Goal: Transaction & Acquisition: Purchase product/service

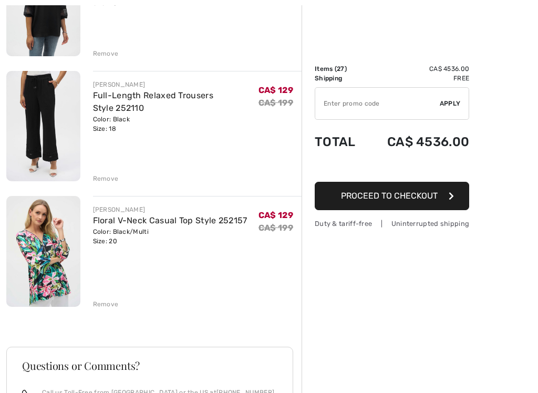
scroll to position [3205, 0]
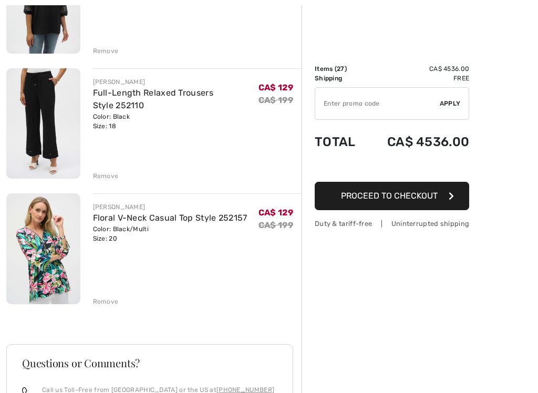
click at [79, 282] on img at bounding box center [43, 248] width 74 height 110
click at [99, 297] on div "Remove" at bounding box center [106, 301] width 26 height 9
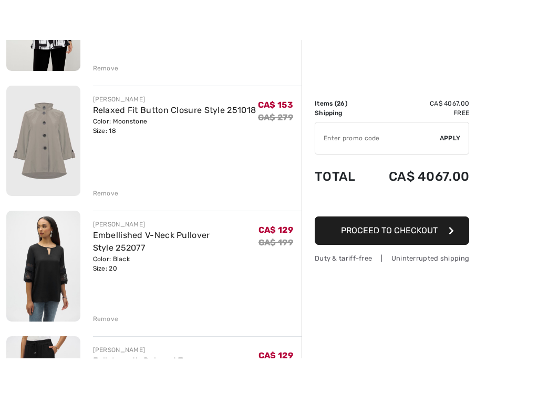
scroll to position [2973, 0]
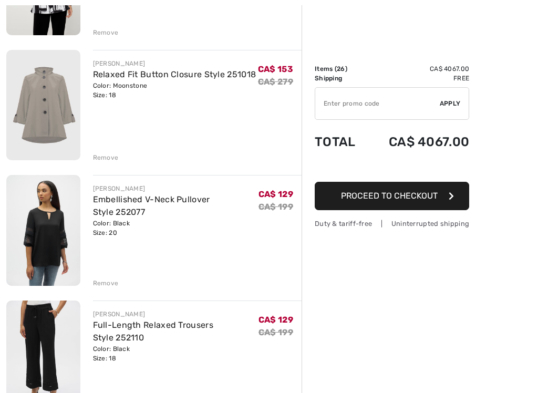
click at [99, 279] on div "Remove" at bounding box center [106, 283] width 26 height 9
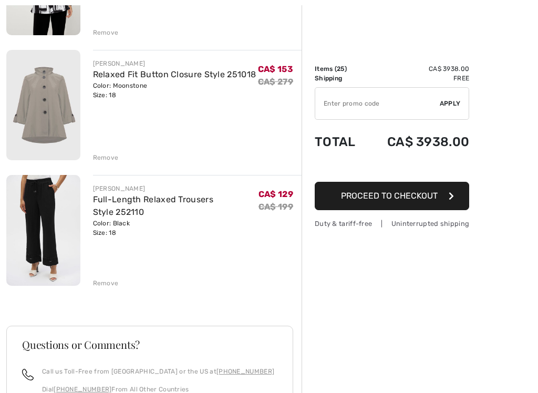
click at [100, 279] on div "Remove" at bounding box center [106, 283] width 26 height 9
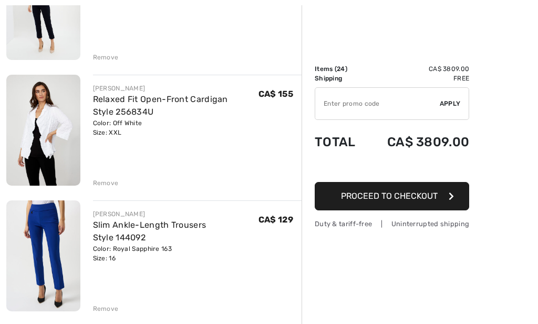
scroll to position [1822, 0]
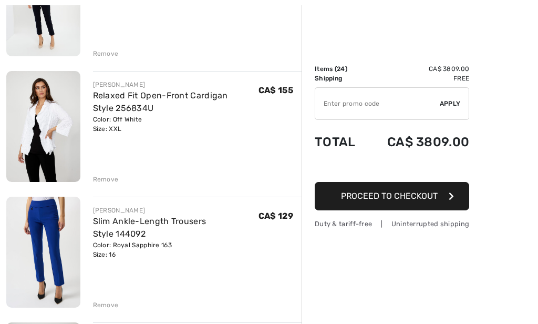
click at [93, 300] on div "Remove" at bounding box center [106, 304] width 26 height 9
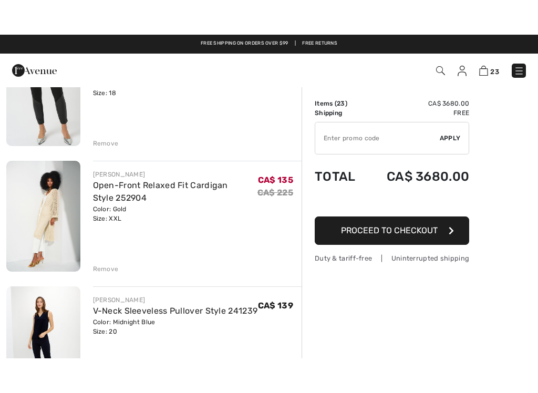
scroll to position [1524, 0]
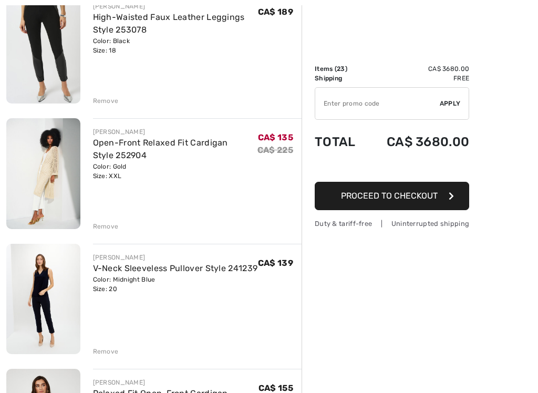
click at [107, 222] on div "Remove" at bounding box center [106, 226] width 26 height 9
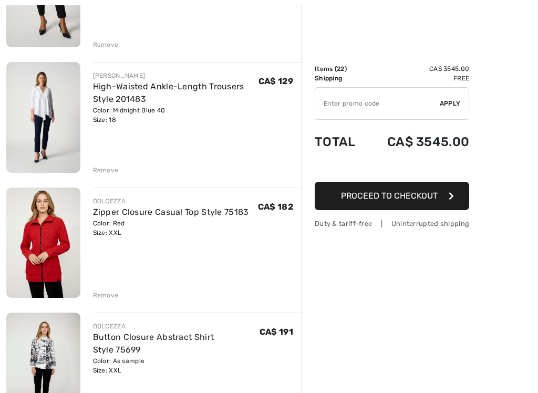
scroll to position [2085, 0]
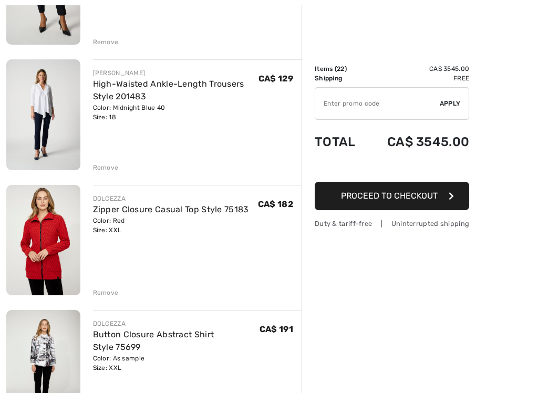
click at [34, 254] on img at bounding box center [43, 240] width 74 height 111
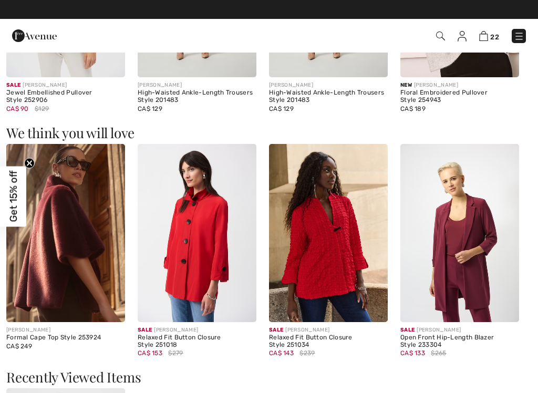
scroll to position [1096, 0]
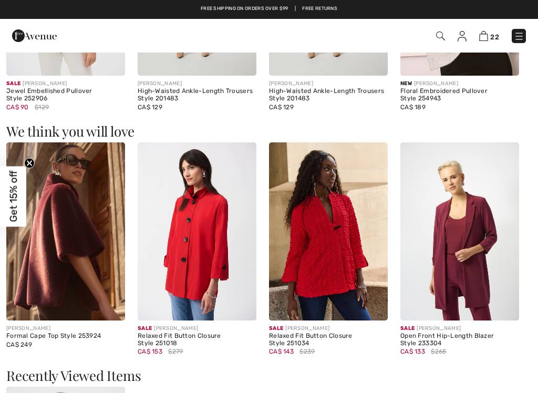
click at [352, 267] on img at bounding box center [328, 231] width 119 height 178
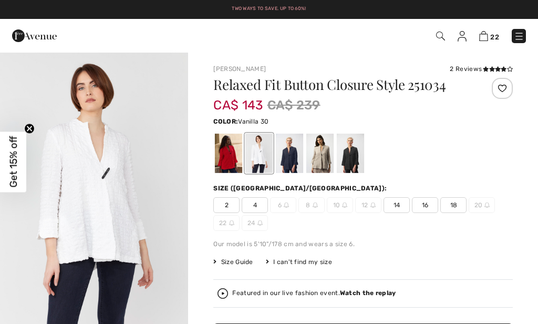
click at [282, 152] on div at bounding box center [289, 153] width 27 height 39
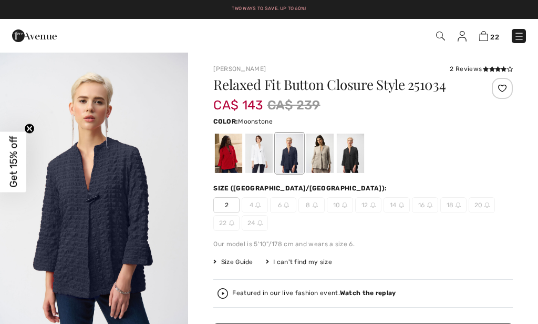
click at [314, 161] on div at bounding box center [319, 153] width 27 height 39
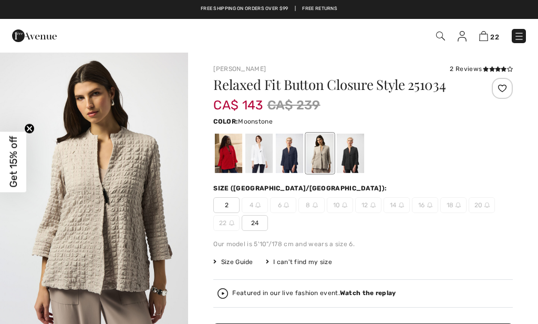
click at [345, 156] on div at bounding box center [350, 153] width 27 height 39
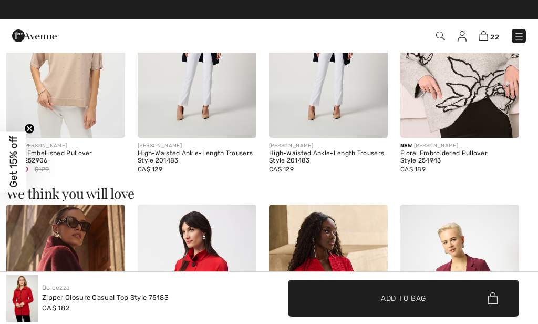
scroll to position [904, 0]
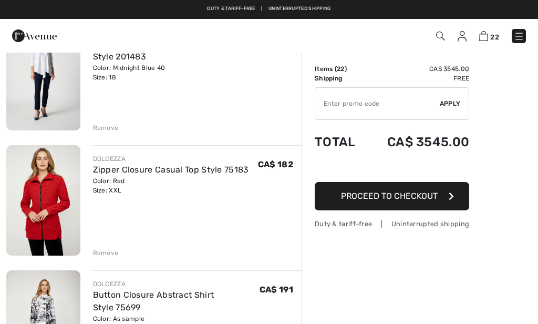
scroll to position [2125, 0]
click at [39, 221] on img at bounding box center [43, 200] width 74 height 111
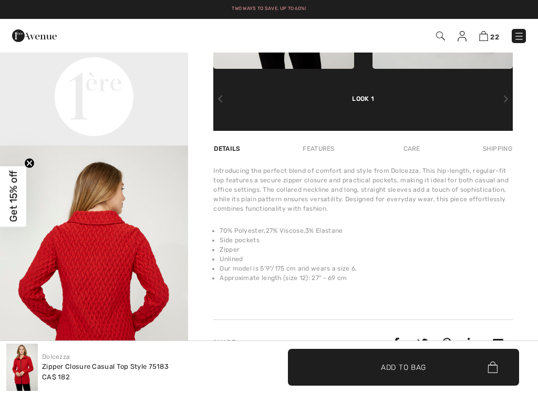
scroll to position [569, 0]
click at [405, 155] on div "Care" at bounding box center [412, 148] width 35 height 19
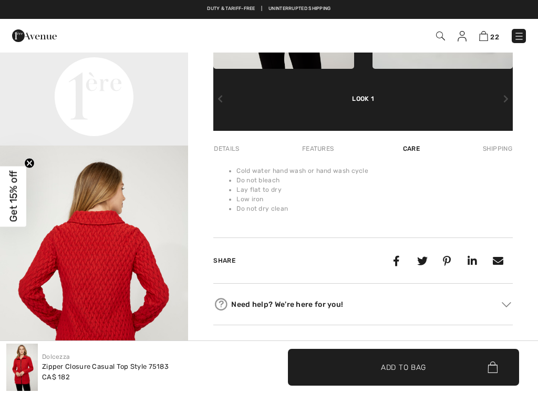
click at [229, 151] on div "Details" at bounding box center [227, 148] width 28 height 19
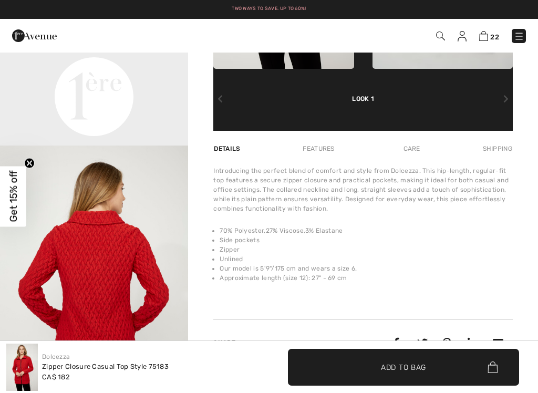
click at [326, 153] on div "Features" at bounding box center [318, 148] width 49 height 19
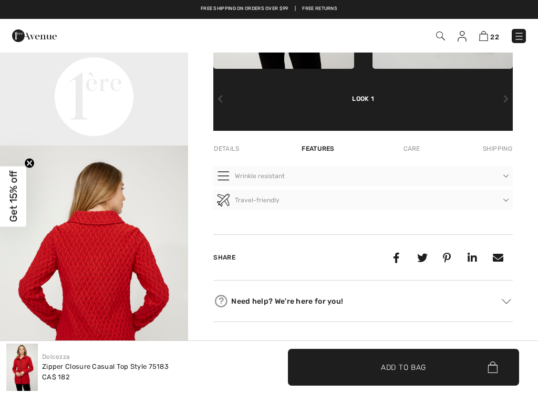
click at [499, 158] on div "Shipping" at bounding box center [496, 148] width 33 height 19
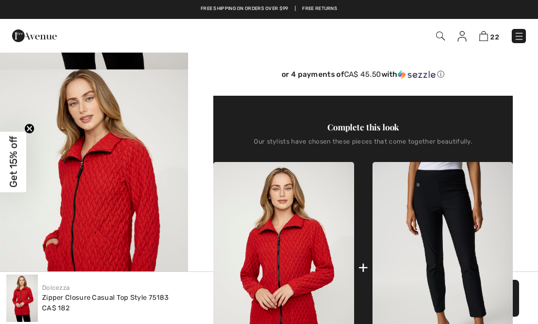
scroll to position [264, 0]
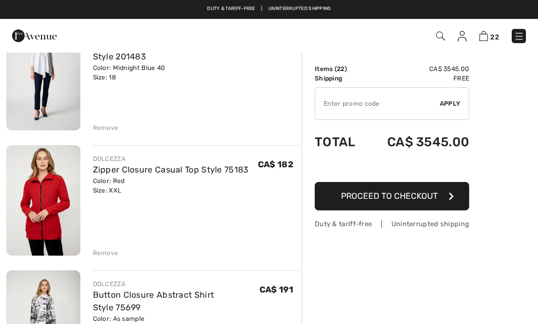
scroll to position [2125, 0]
click at [55, 310] on img at bounding box center [43, 325] width 74 height 111
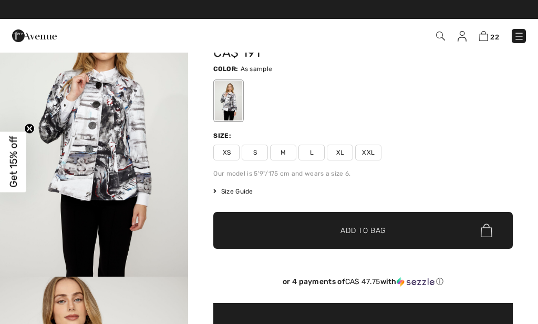
scroll to position [49, 0]
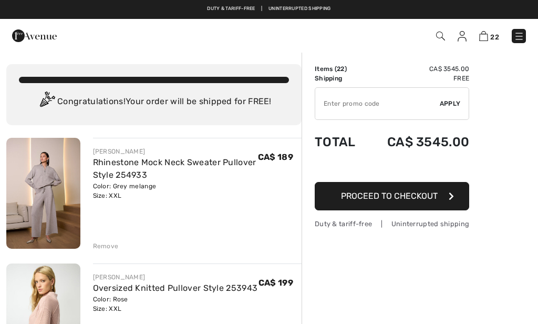
scroll to position [2125, 0]
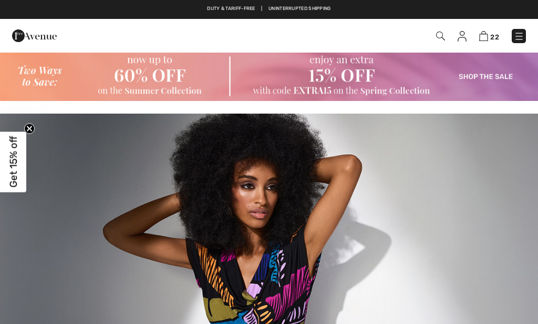
click at [495, 36] on span "22" at bounding box center [494, 37] width 9 height 8
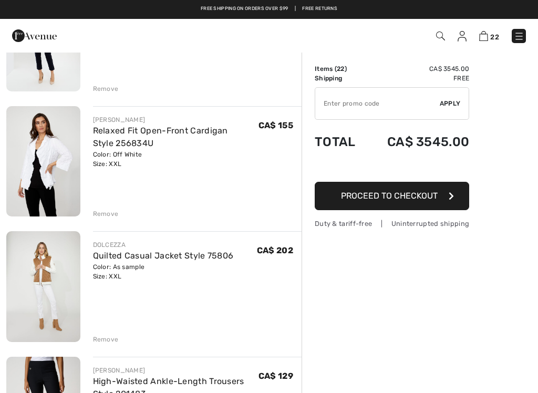
scroll to position [1662, 0]
click at [96, 210] on div "Remove" at bounding box center [106, 214] width 26 height 9
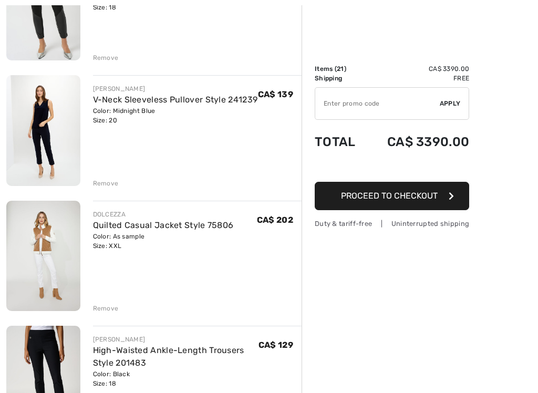
scroll to position [1568, 0]
click at [105, 305] on div "Remove" at bounding box center [106, 307] width 26 height 9
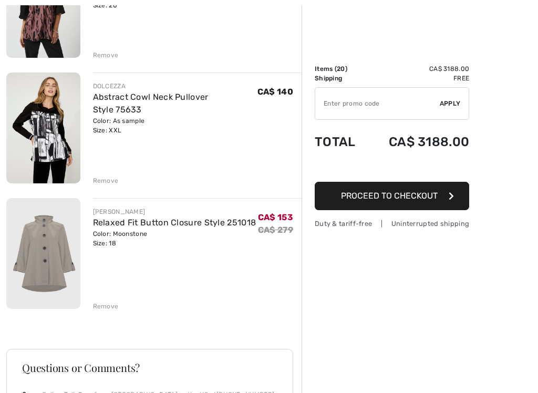
scroll to position [2329, 0]
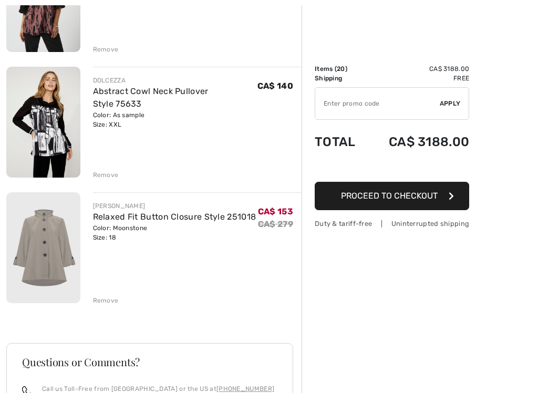
click at [43, 257] on img at bounding box center [43, 247] width 74 height 111
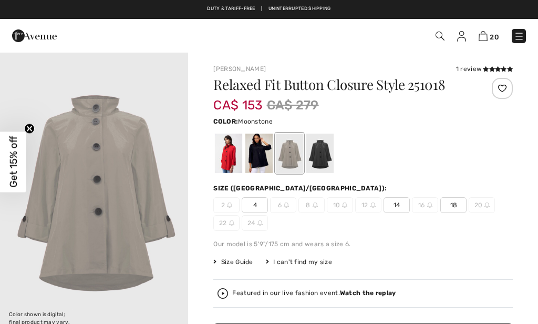
click at [118, 239] on img "1 / 1" at bounding box center [94, 193] width 188 height 283
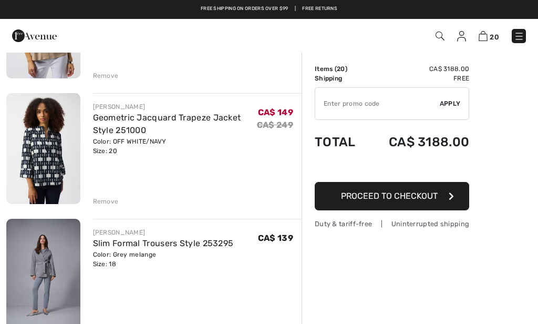
scroll to position [539, 0]
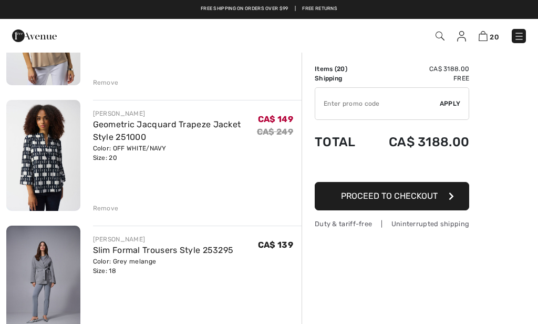
click at [32, 173] on img at bounding box center [43, 155] width 74 height 110
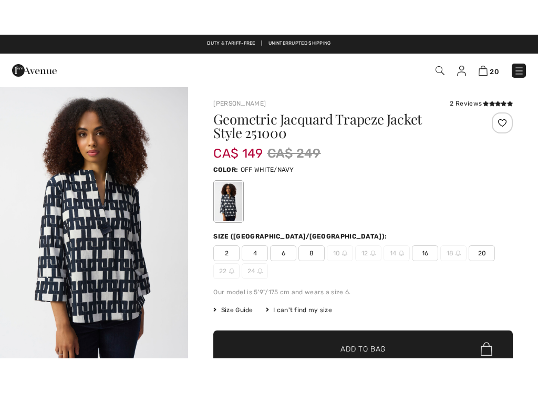
scroll to position [277, 0]
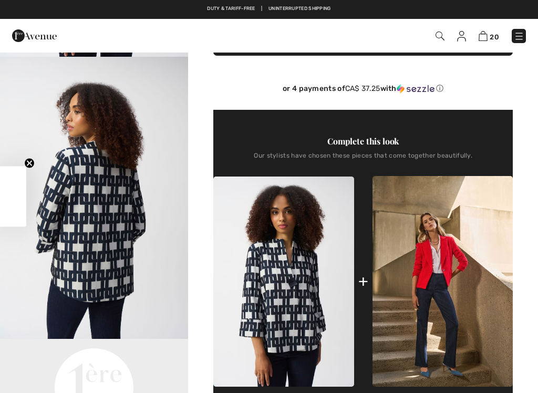
click at [426, 313] on img at bounding box center [443, 281] width 140 height 211
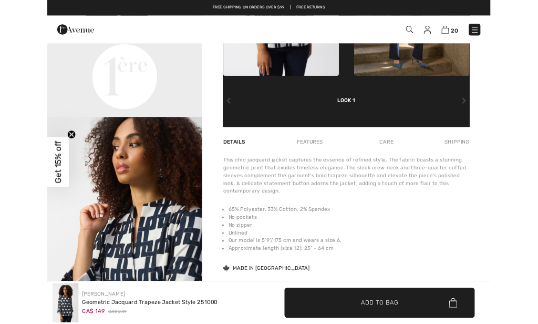
scroll to position [304, 0]
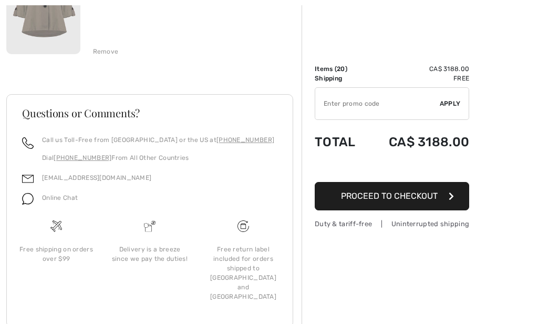
scroll to position [2579, 0]
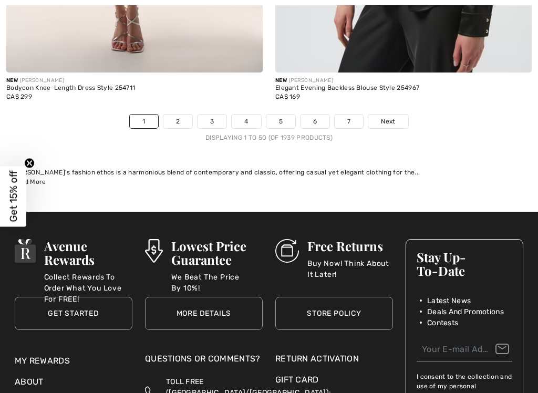
scroll to position [11517, 0]
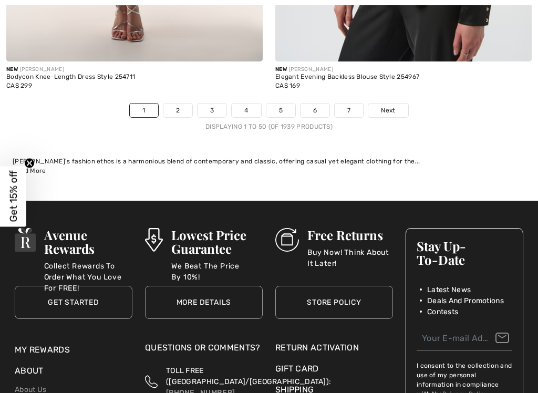
click at [178, 104] on link "2" at bounding box center [177, 111] width 29 height 14
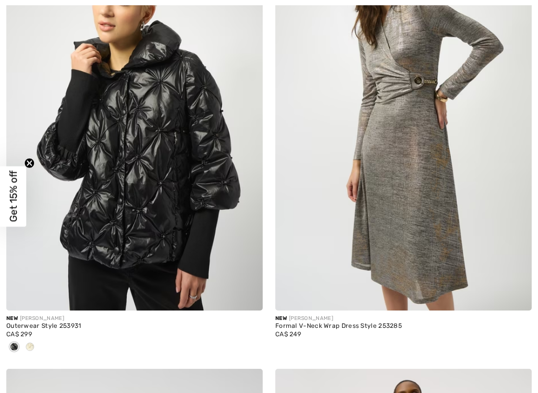
scroll to position [9548, 0]
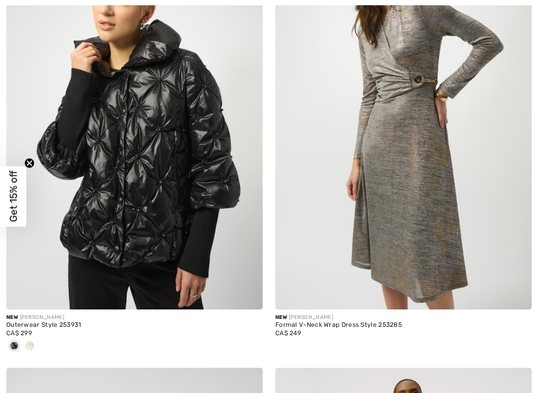
click at [26, 323] on div at bounding box center [30, 346] width 16 height 17
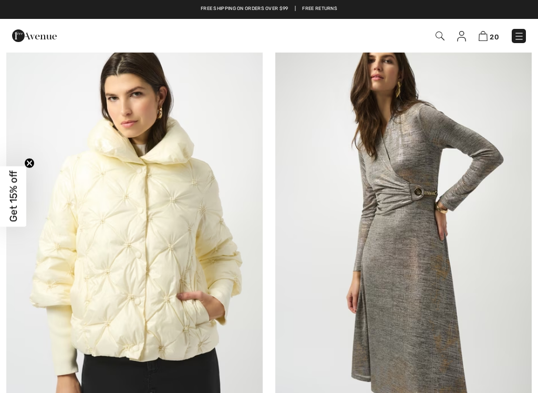
scroll to position [9435, 0]
click at [105, 296] on img at bounding box center [134, 230] width 257 height 385
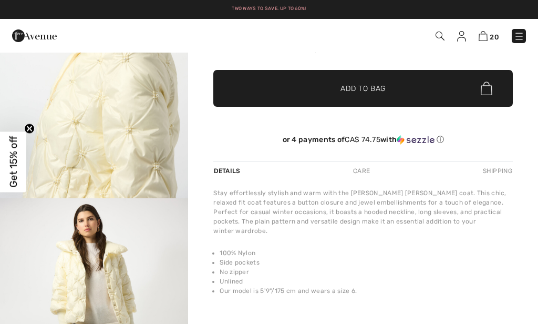
scroll to position [199, 0]
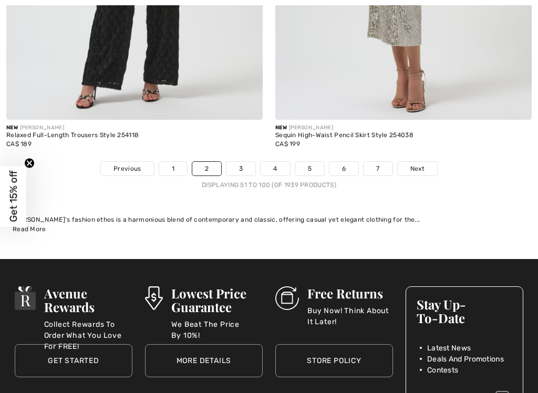
scroll to position [11595, 0]
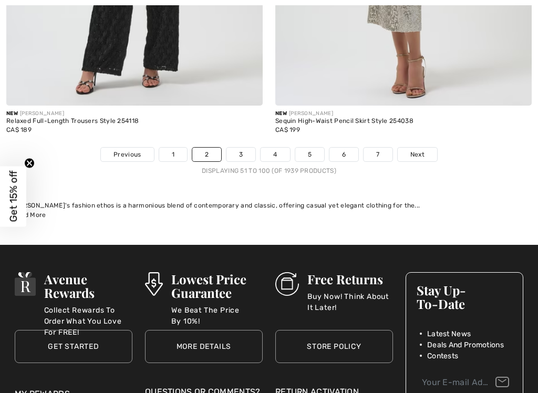
click at [251, 148] on link "3" at bounding box center [241, 155] width 29 height 14
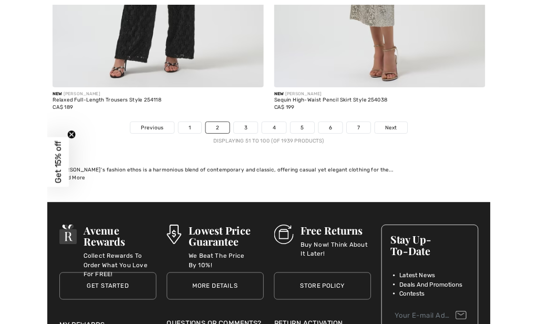
scroll to position [11635, 0]
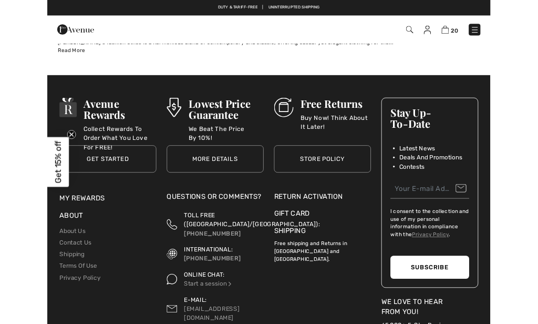
scroll to position [11588, 0]
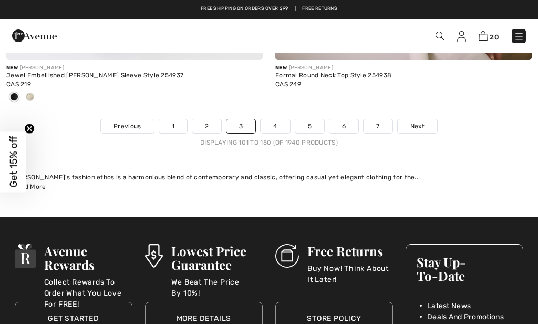
click at [272, 119] on link "4" at bounding box center [275, 126] width 29 height 14
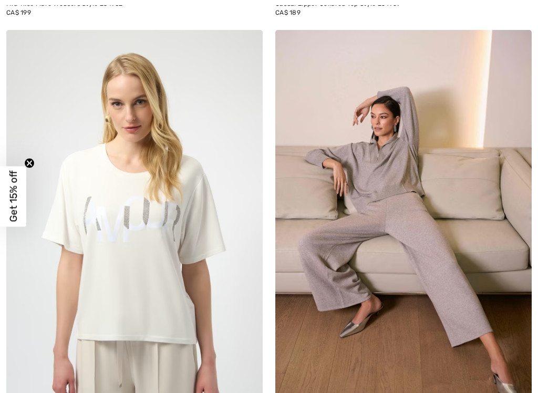
scroll to position [1704, 0]
click at [47, 357] on img at bounding box center [134, 222] width 257 height 385
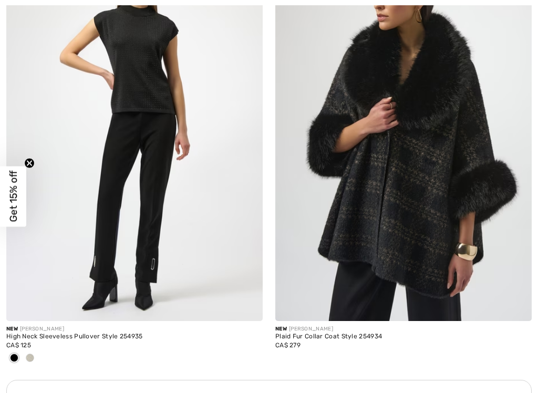
scroll to position [2685, 0]
click at [32, 358] on div at bounding box center [30, 358] width 16 height 17
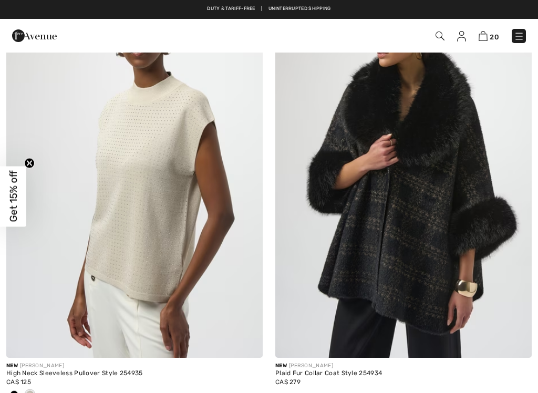
scroll to position [2643, 0]
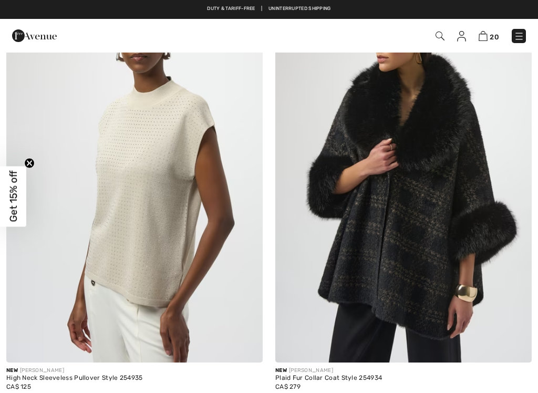
click at [129, 219] on img at bounding box center [134, 170] width 257 height 385
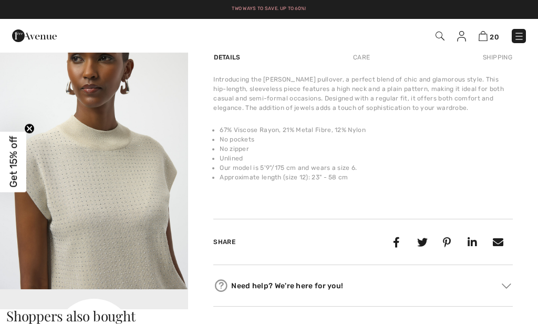
scroll to position [321, 0]
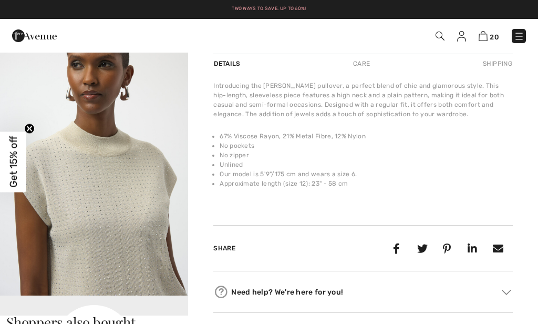
click at [54, 259] on img "2 / 5" at bounding box center [94, 154] width 188 height 282
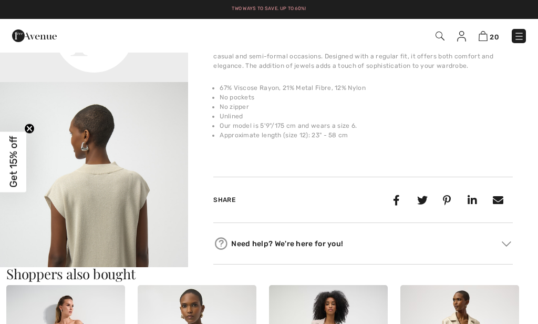
scroll to position [263, 0]
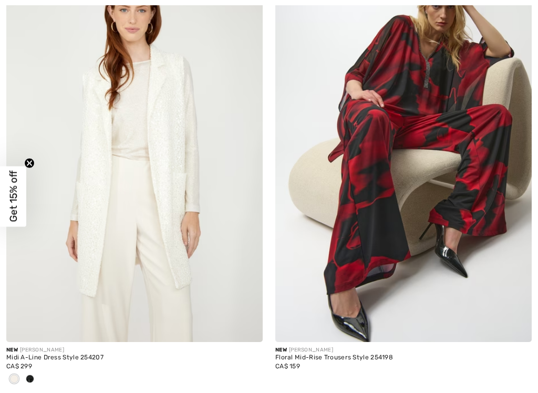
scroll to position [6790, 0]
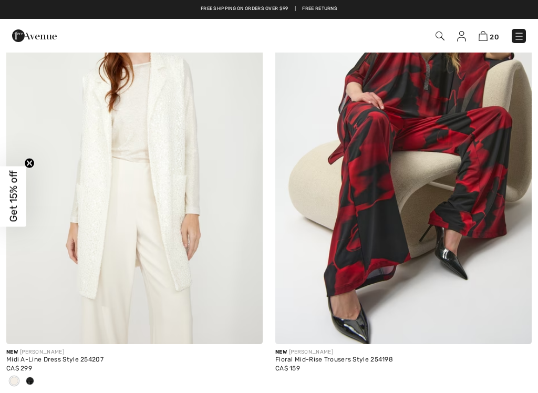
click at [23, 373] on div at bounding box center [30, 381] width 16 height 17
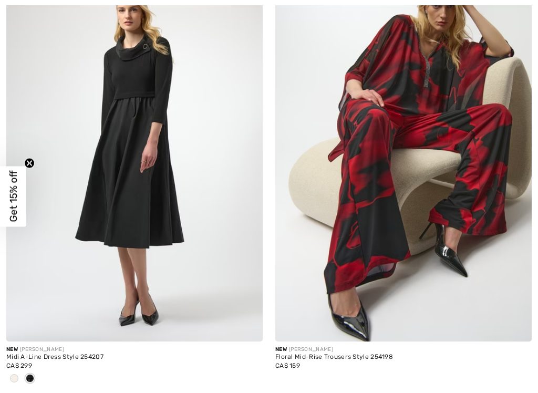
scroll to position [6812, 0]
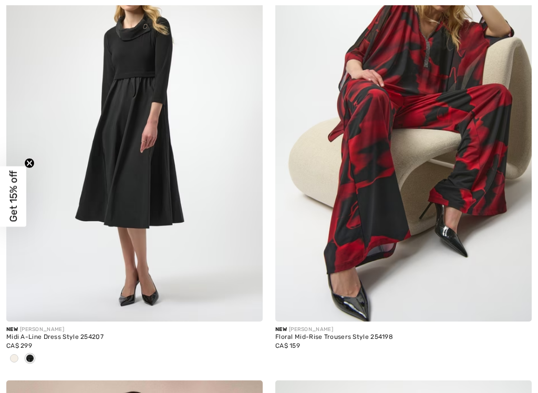
click at [16, 354] on span at bounding box center [14, 358] width 8 height 8
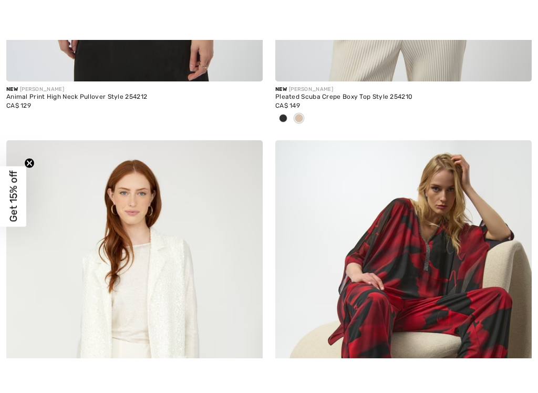
scroll to position [6760, 0]
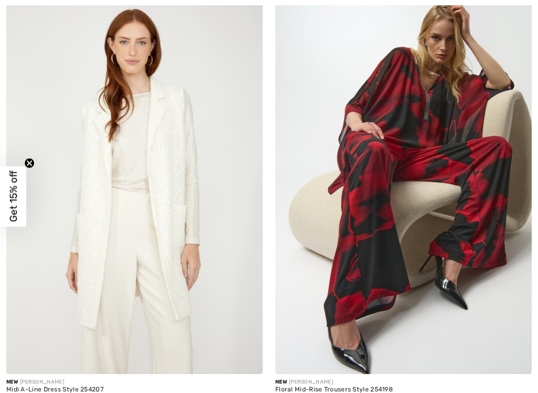
click at [74, 262] on img at bounding box center [134, 181] width 257 height 385
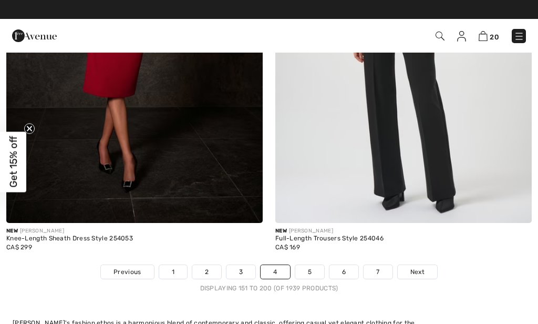
scroll to position [11351, 0]
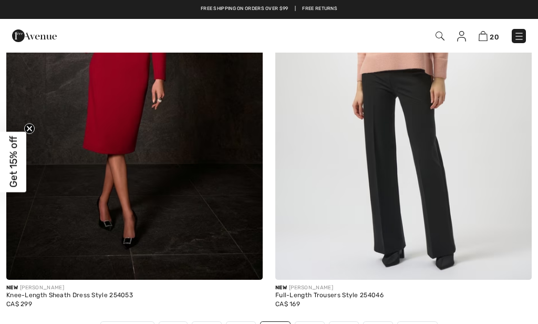
click at [302, 330] on link "5" at bounding box center [309, 329] width 29 height 14
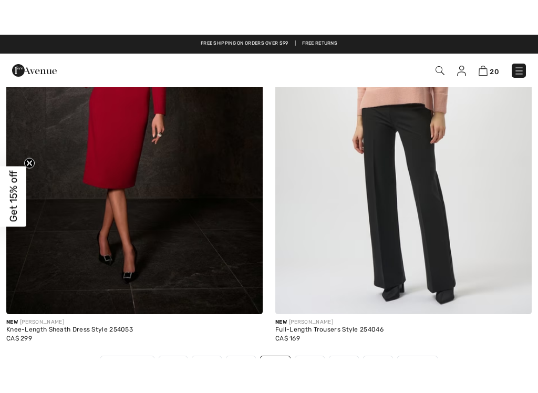
scroll to position [11333, 0]
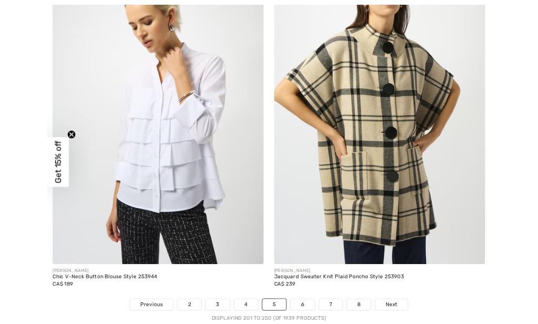
scroll to position [11414, 0]
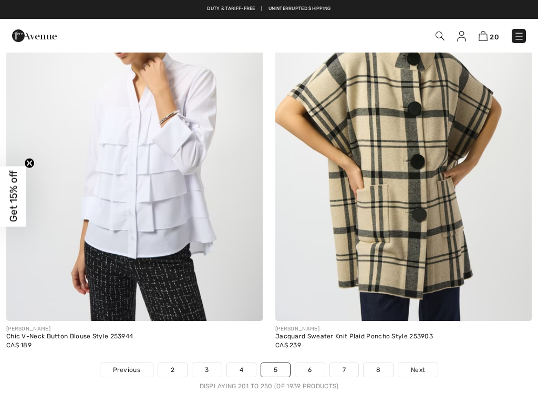
click at [313, 323] on link "6" at bounding box center [309, 370] width 29 height 14
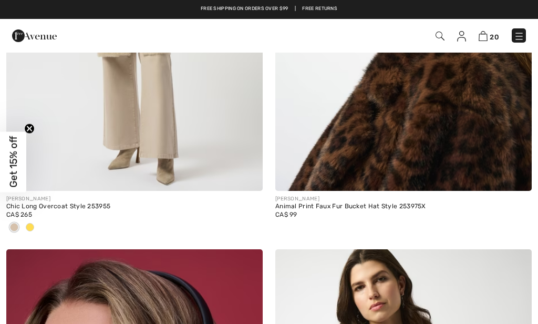
scroll to position [9619, 0]
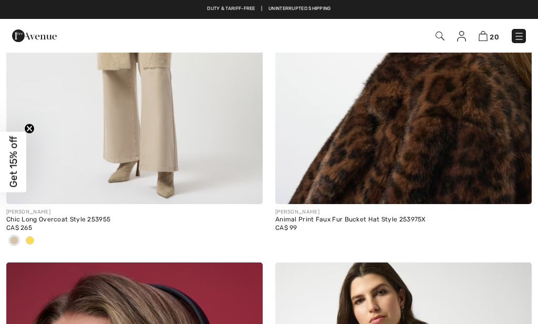
click at [21, 232] on div at bounding box center [14, 240] width 16 height 17
click at [29, 236] on span at bounding box center [30, 240] width 8 height 8
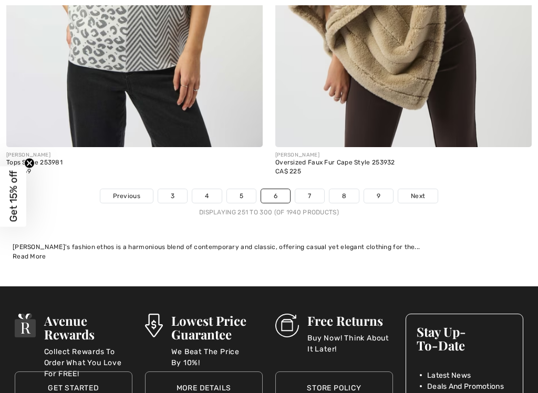
scroll to position [11491, 0]
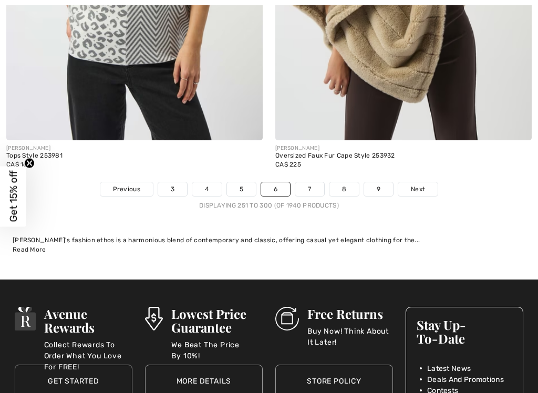
click at [311, 182] on link "7" at bounding box center [309, 189] width 28 height 14
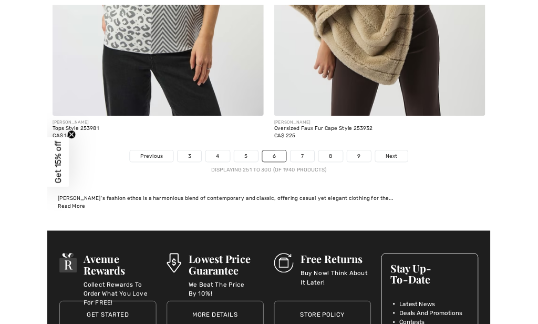
scroll to position [11531, 0]
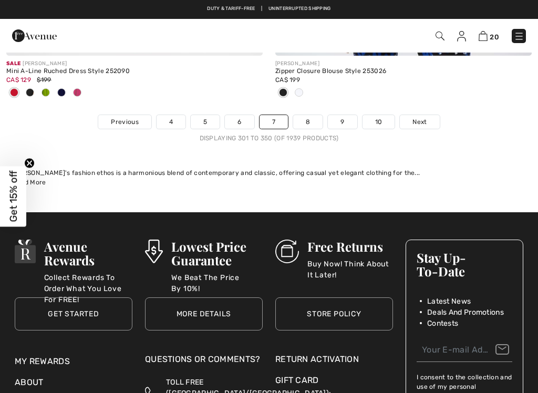
scroll to position [11608, 0]
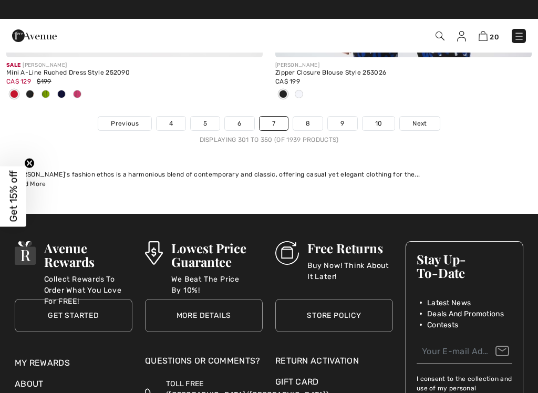
click at [305, 117] on link "8" at bounding box center [307, 124] width 29 height 14
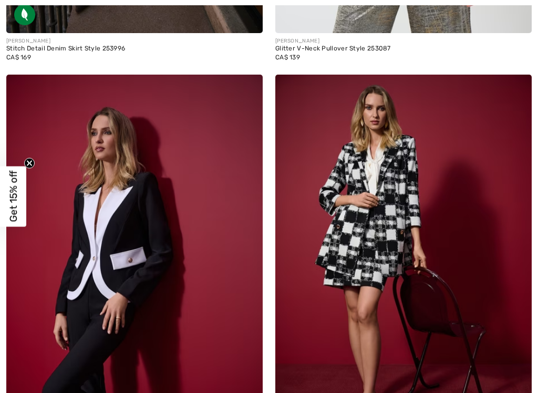
scroll to position [847, 0]
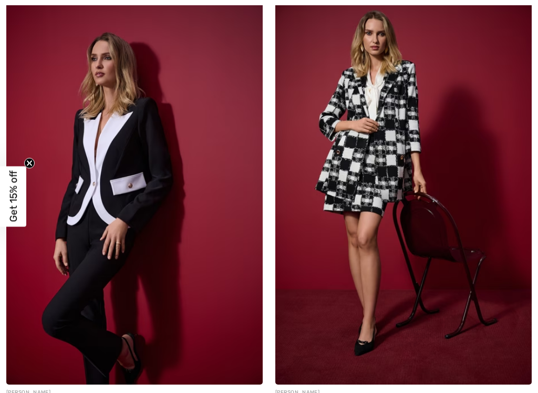
click at [340, 211] on img at bounding box center [403, 192] width 257 height 385
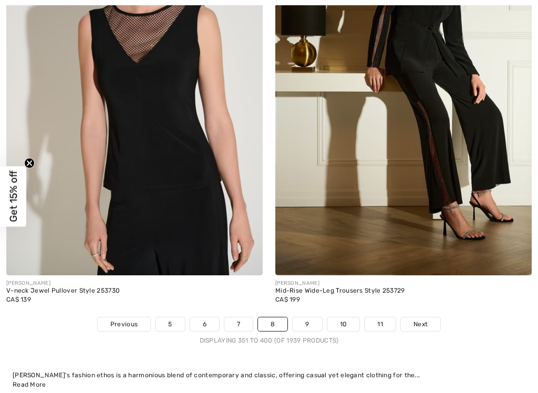
scroll to position [11301, 0]
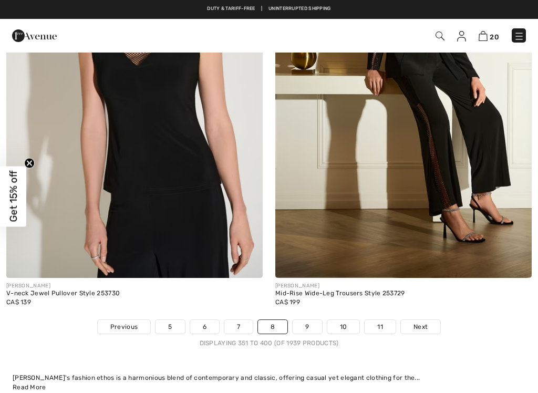
click at [309, 320] on link "9" at bounding box center [307, 327] width 29 height 14
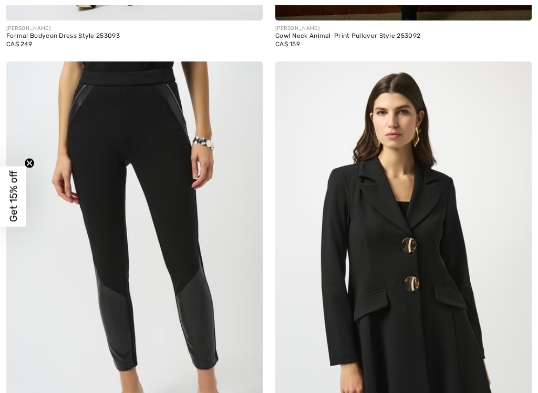
scroll to position [4302, 0]
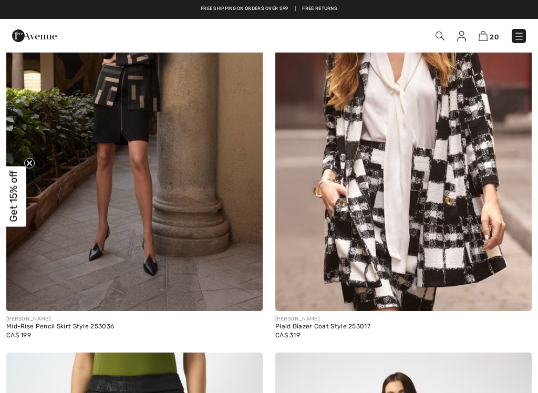
click at [326, 231] on img at bounding box center [403, 118] width 257 height 385
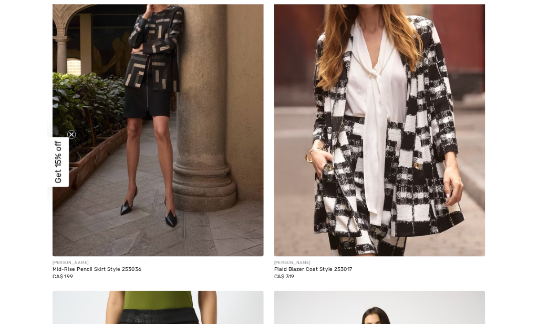
scroll to position [5854, 0]
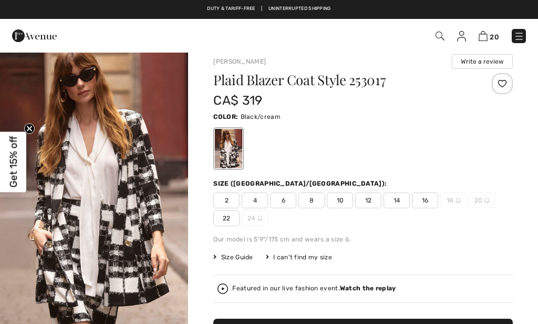
scroll to position [-3, 0]
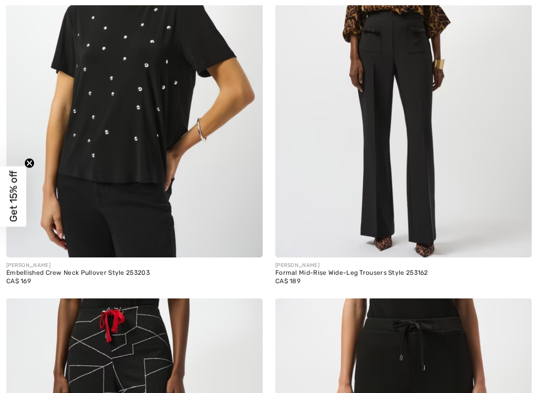
scroll to position [7165, 0]
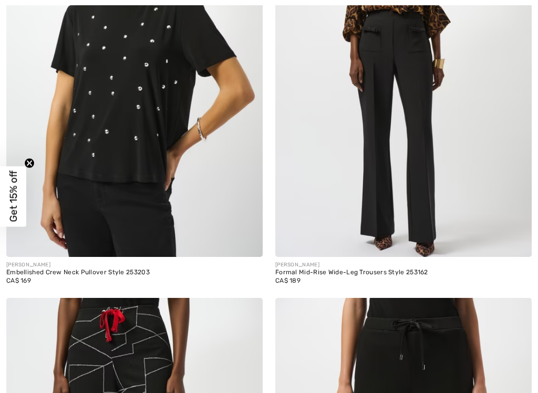
click at [107, 147] on img at bounding box center [134, 64] width 257 height 385
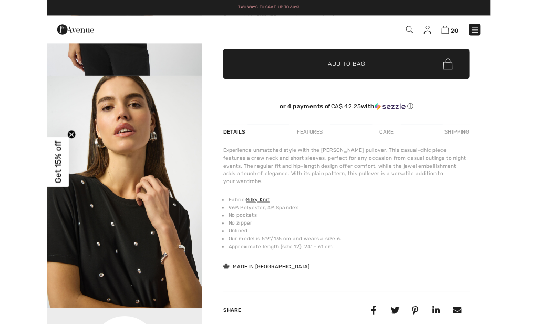
scroll to position [157, 0]
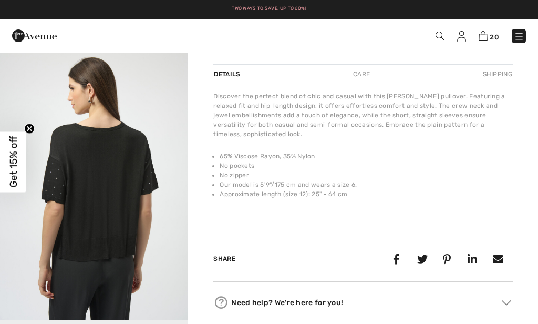
scroll to position [296, 0]
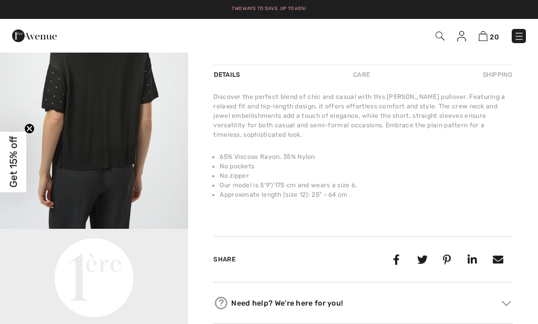
scroll to position [220, 0]
